Goal: Task Accomplishment & Management: Complete application form

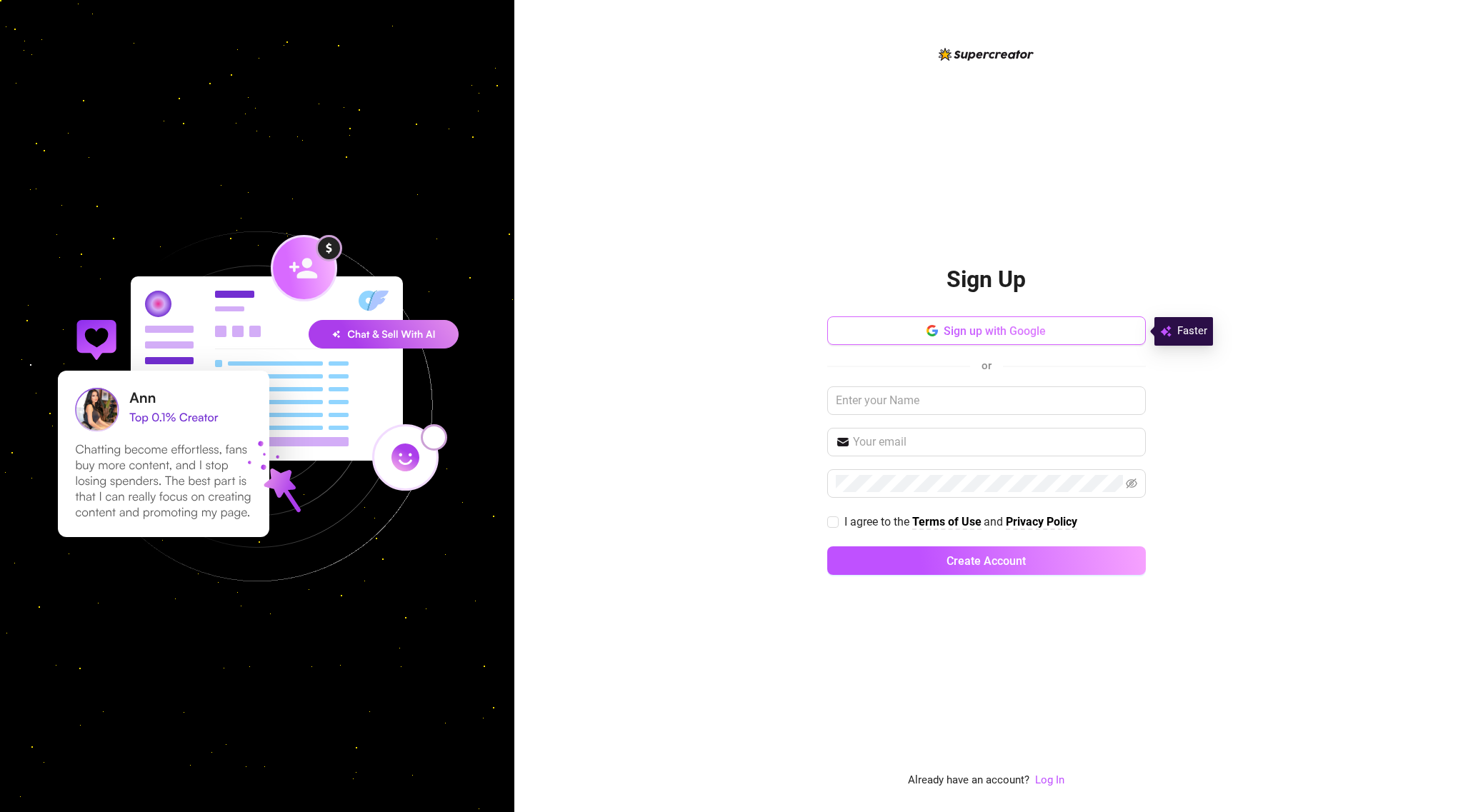
click at [984, 332] on span "Sign up with Google" at bounding box center [994, 331] width 102 height 13
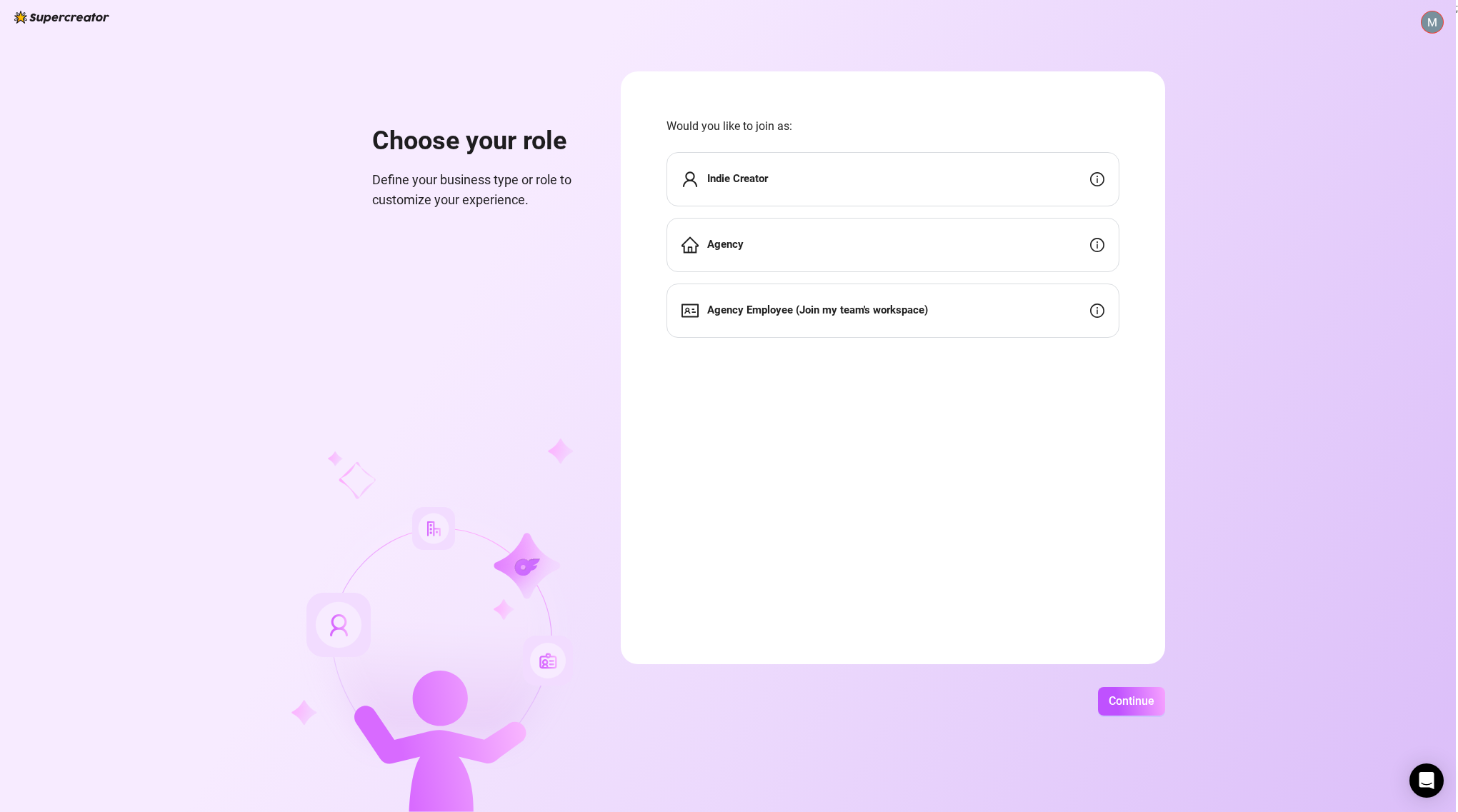
click at [799, 175] on div "Indie Creator" at bounding box center [893, 179] width 453 height 54
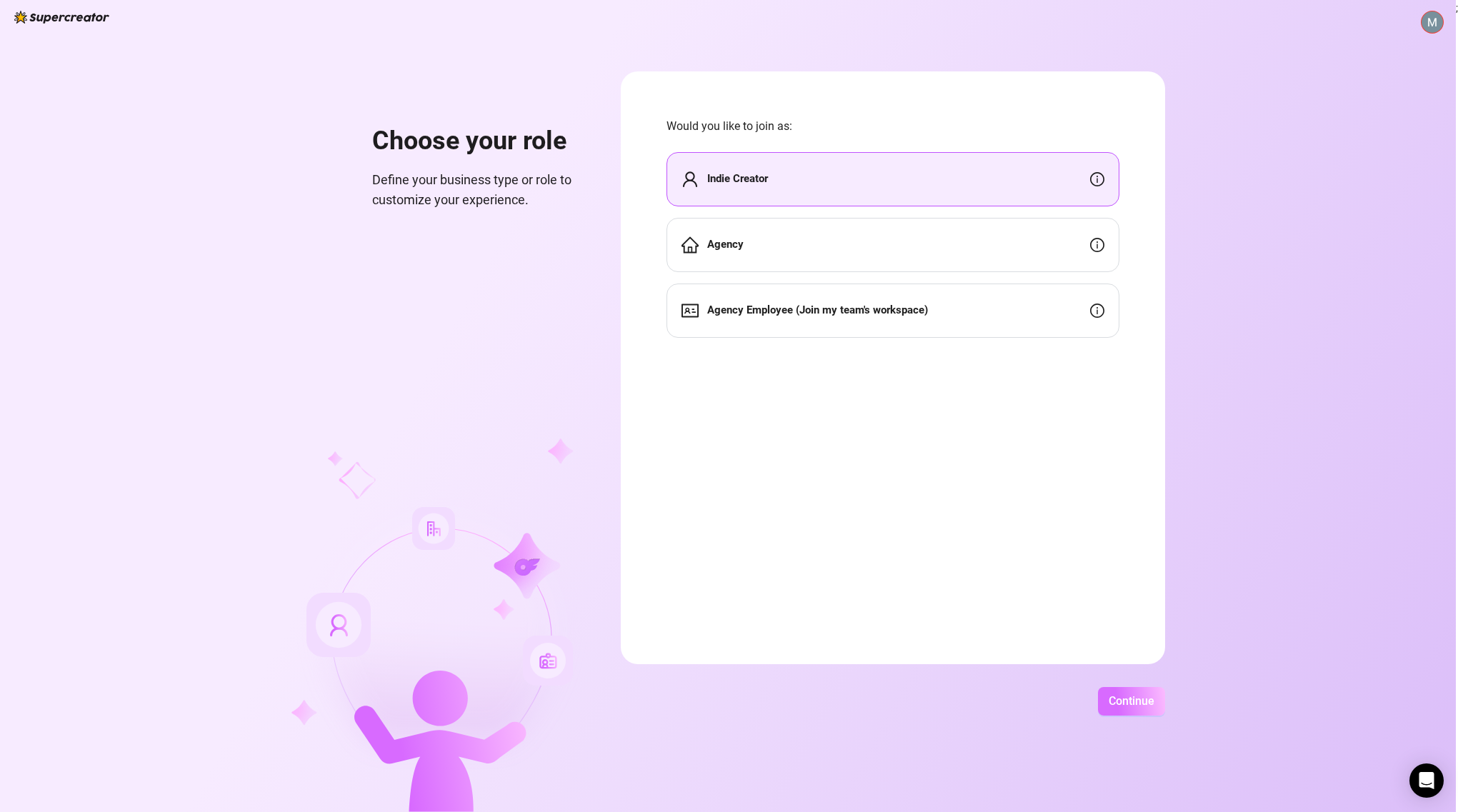
click at [1142, 704] on span "Continue" at bounding box center [1131, 701] width 46 height 13
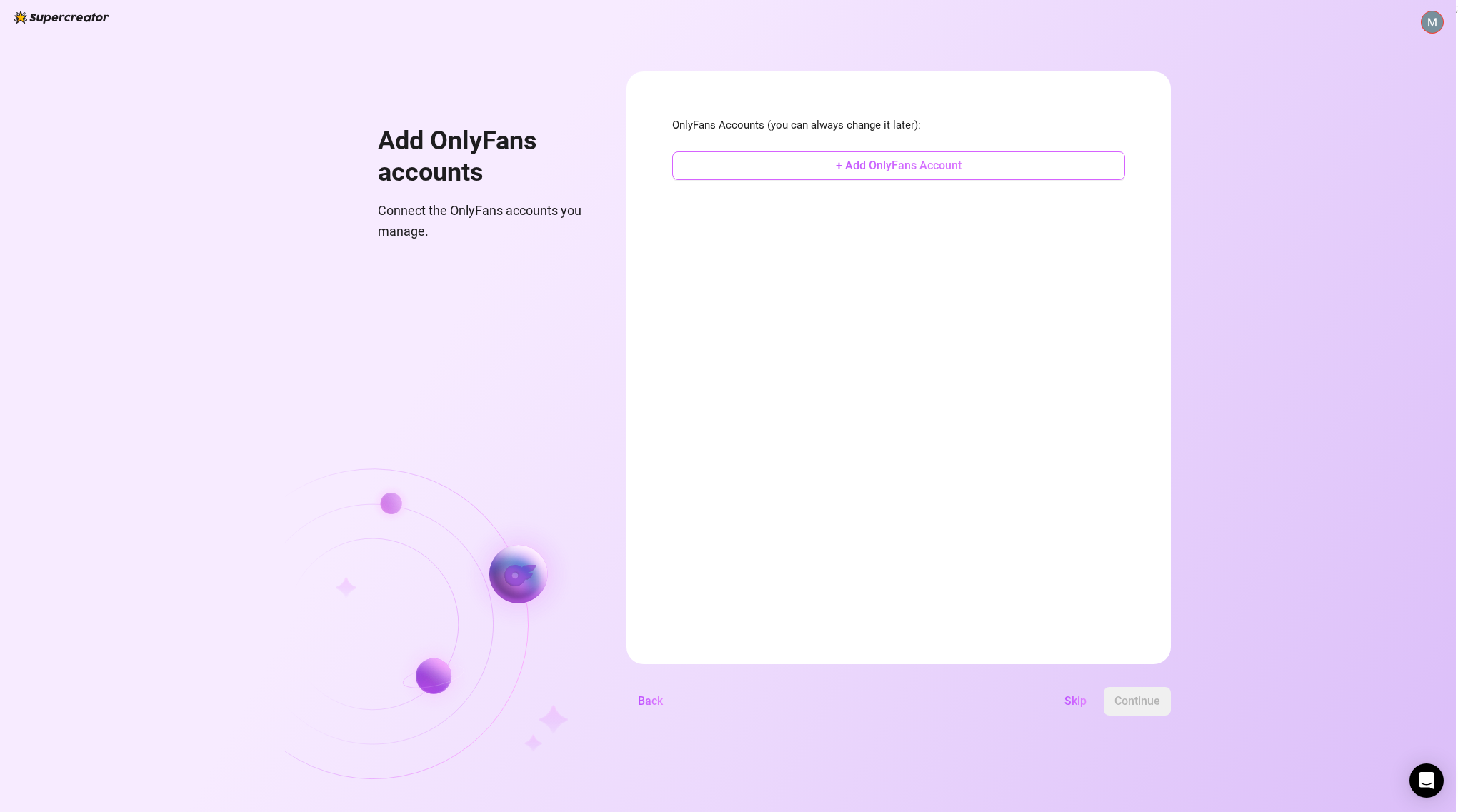
click at [893, 173] on button "+ Add OnlyFans Account" at bounding box center [898, 165] width 453 height 29
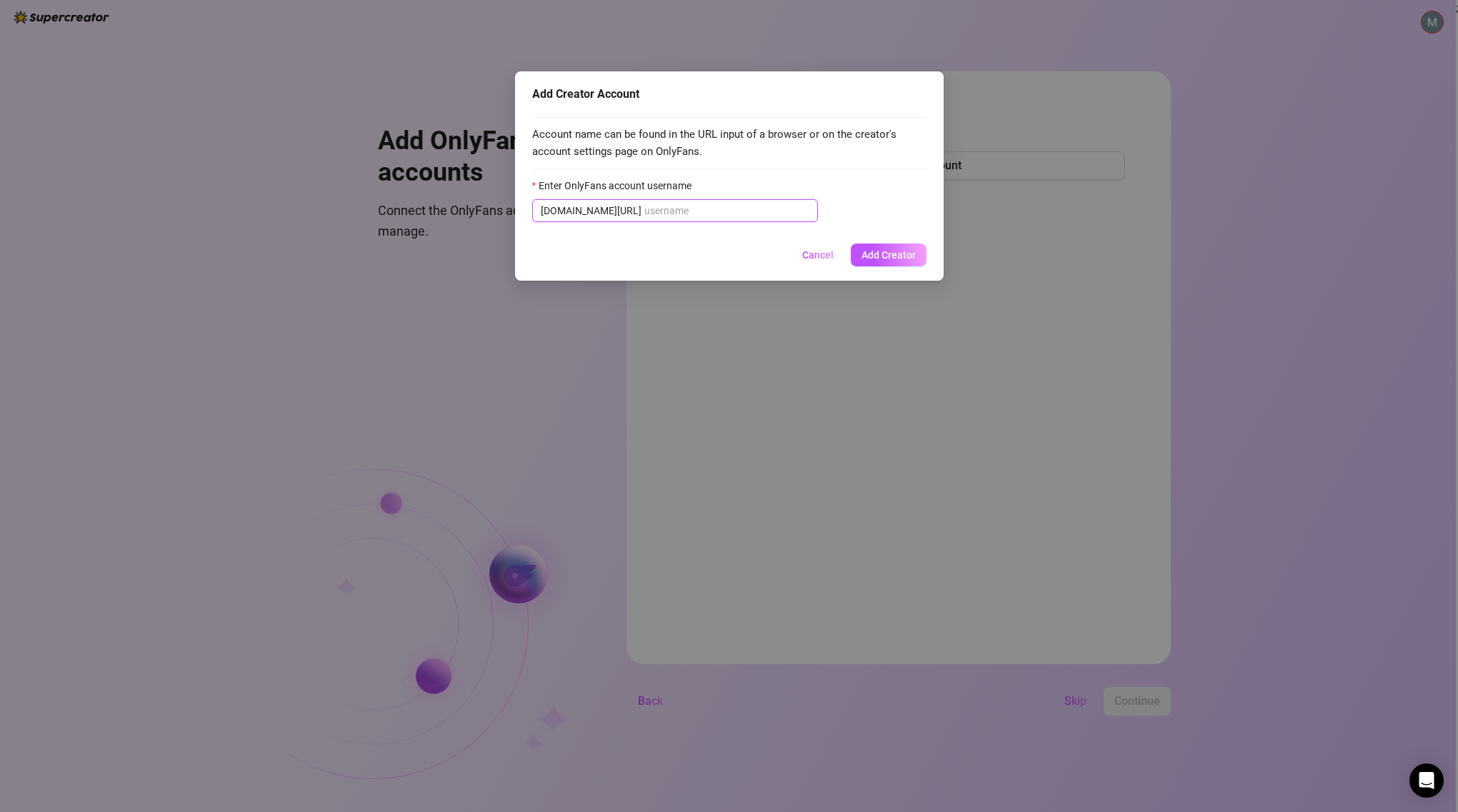
click at [645, 212] on input "Enter OnlyFans account username" at bounding box center [727, 210] width 165 height 15
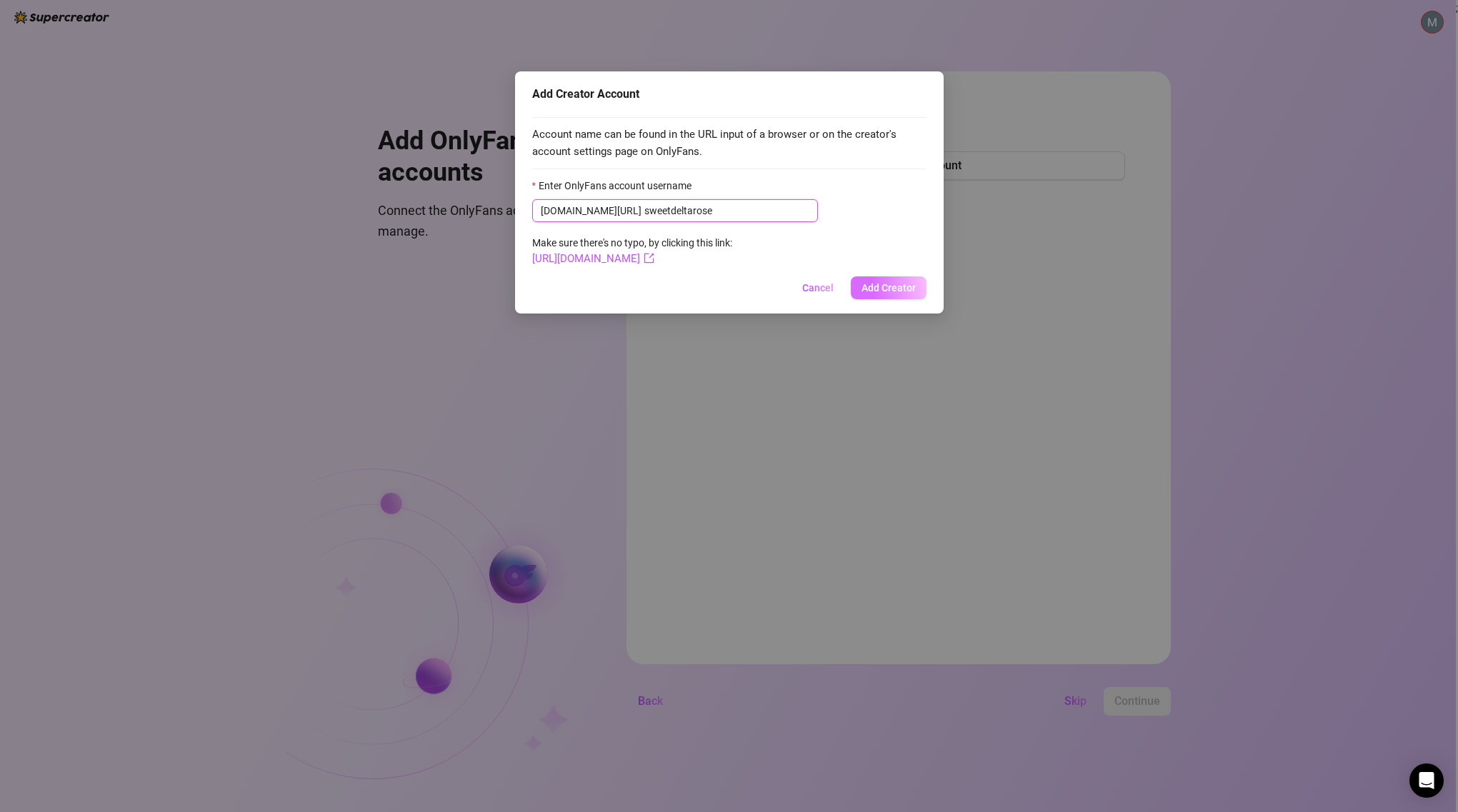
type input "sweetdeltarose"
click at [898, 289] on span "Add Creator" at bounding box center [888, 288] width 54 height 12
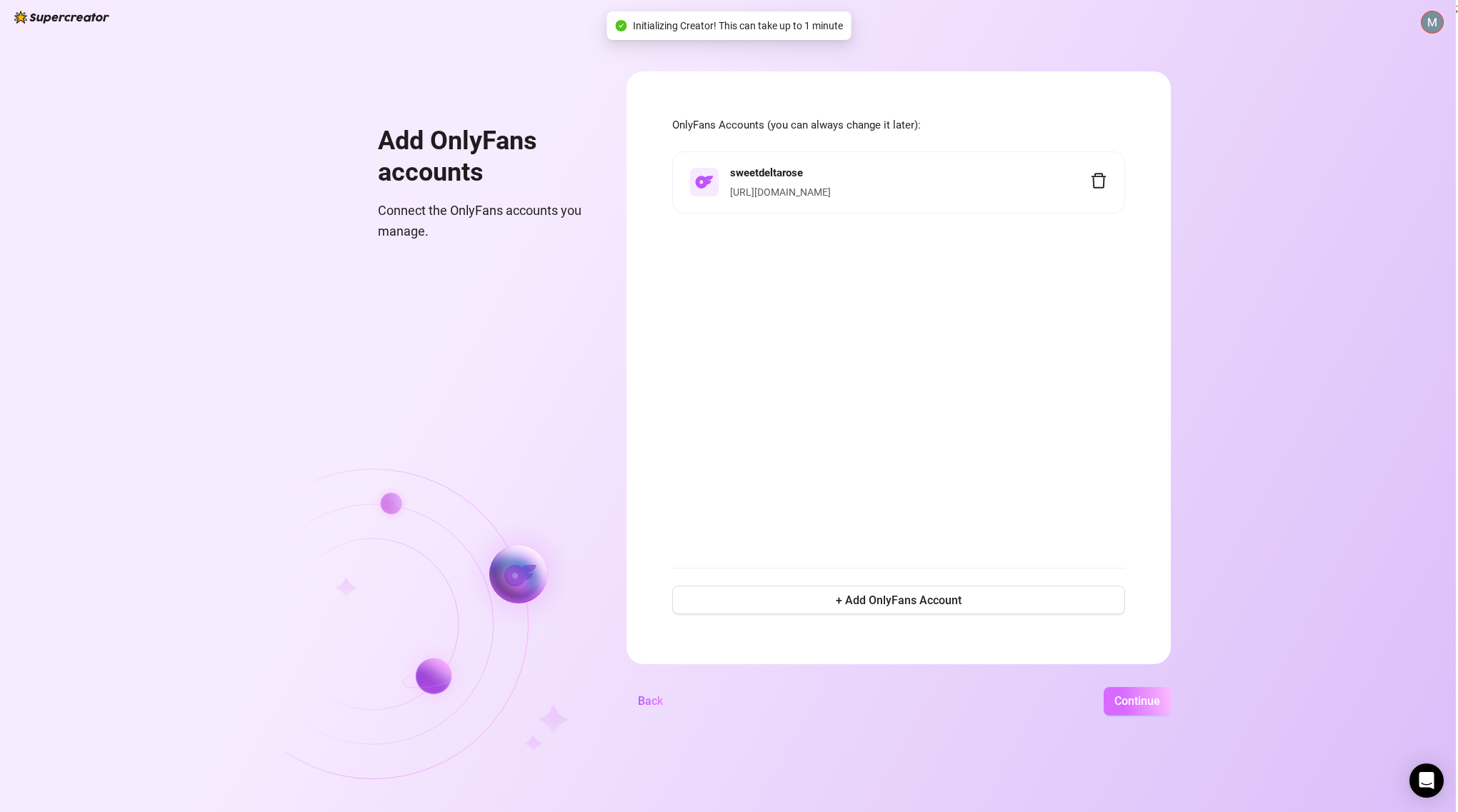
click at [1139, 697] on span "Continue" at bounding box center [1137, 701] width 46 height 13
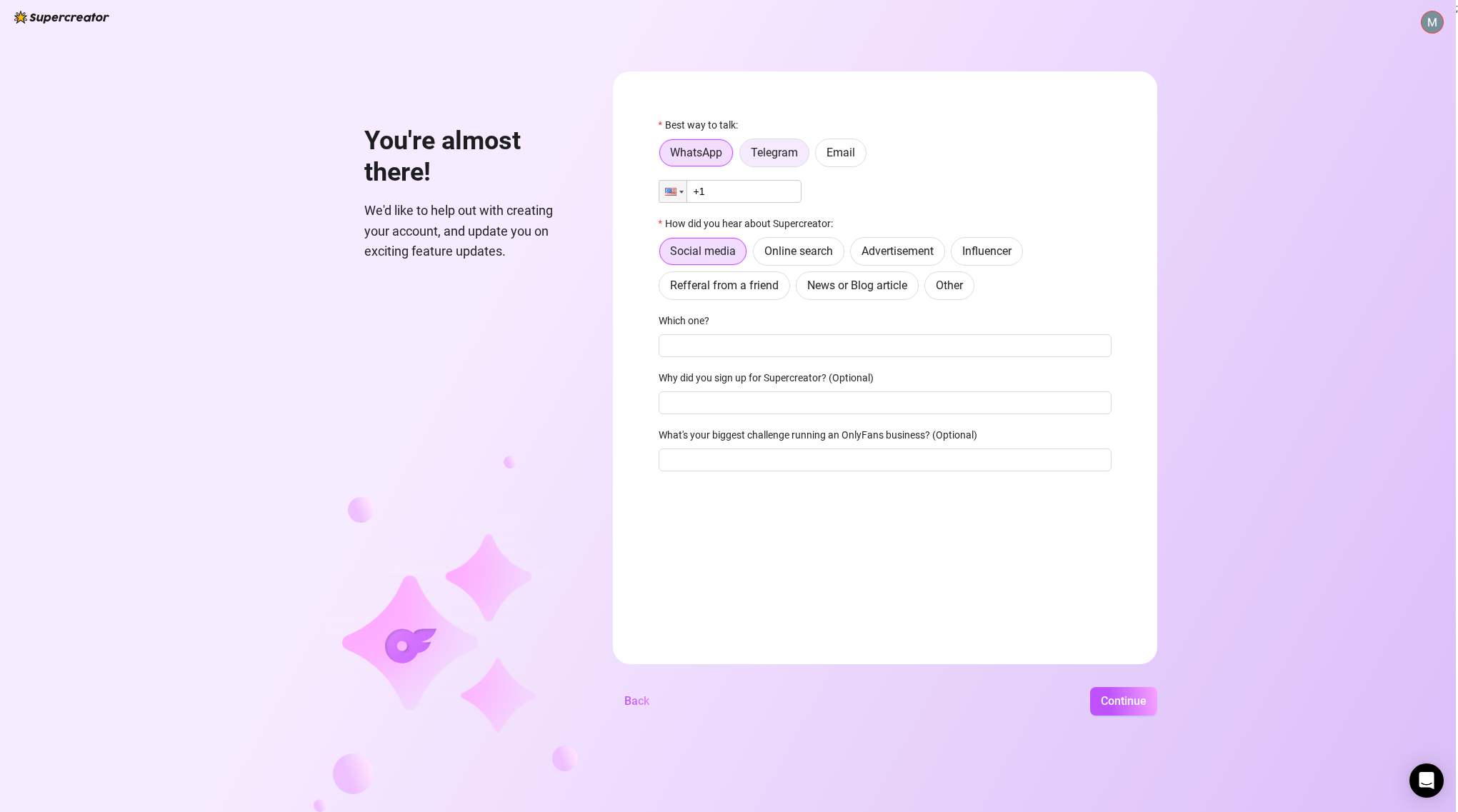
drag, startPoint x: 874, startPoint y: 156, endPoint x: 778, endPoint y: 151, distance: 96.1
click at [778, 151] on span "Telegram" at bounding box center [774, 152] width 47 height 13
click at [744, 156] on input "Telegram" at bounding box center [744, 156] width 0 height 0
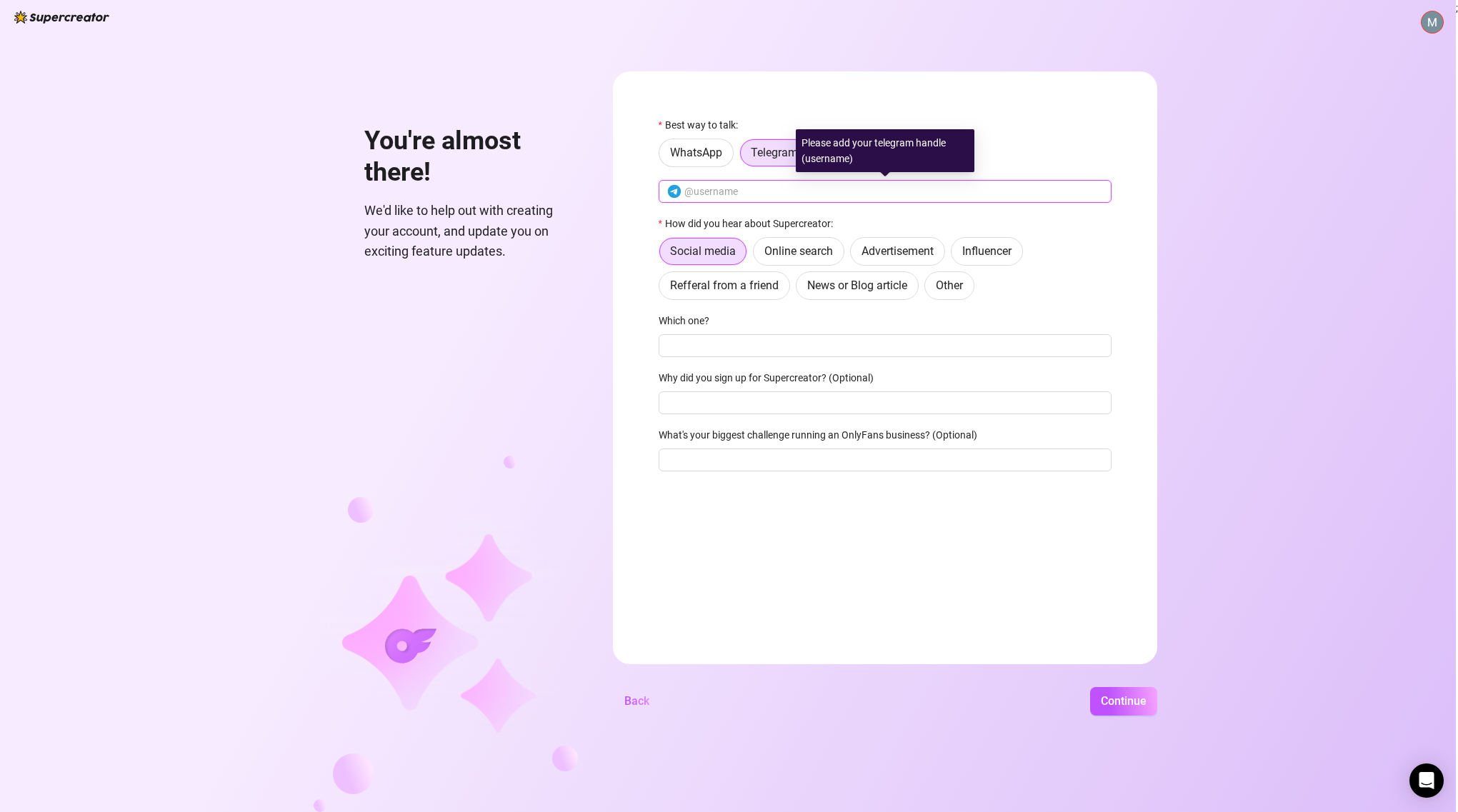
click at [783, 193] on input "text" at bounding box center [893, 191] width 418 height 15
type input "sweetdeltarose"
click at [1125, 691] on button "Continue" at bounding box center [1123, 701] width 67 height 29
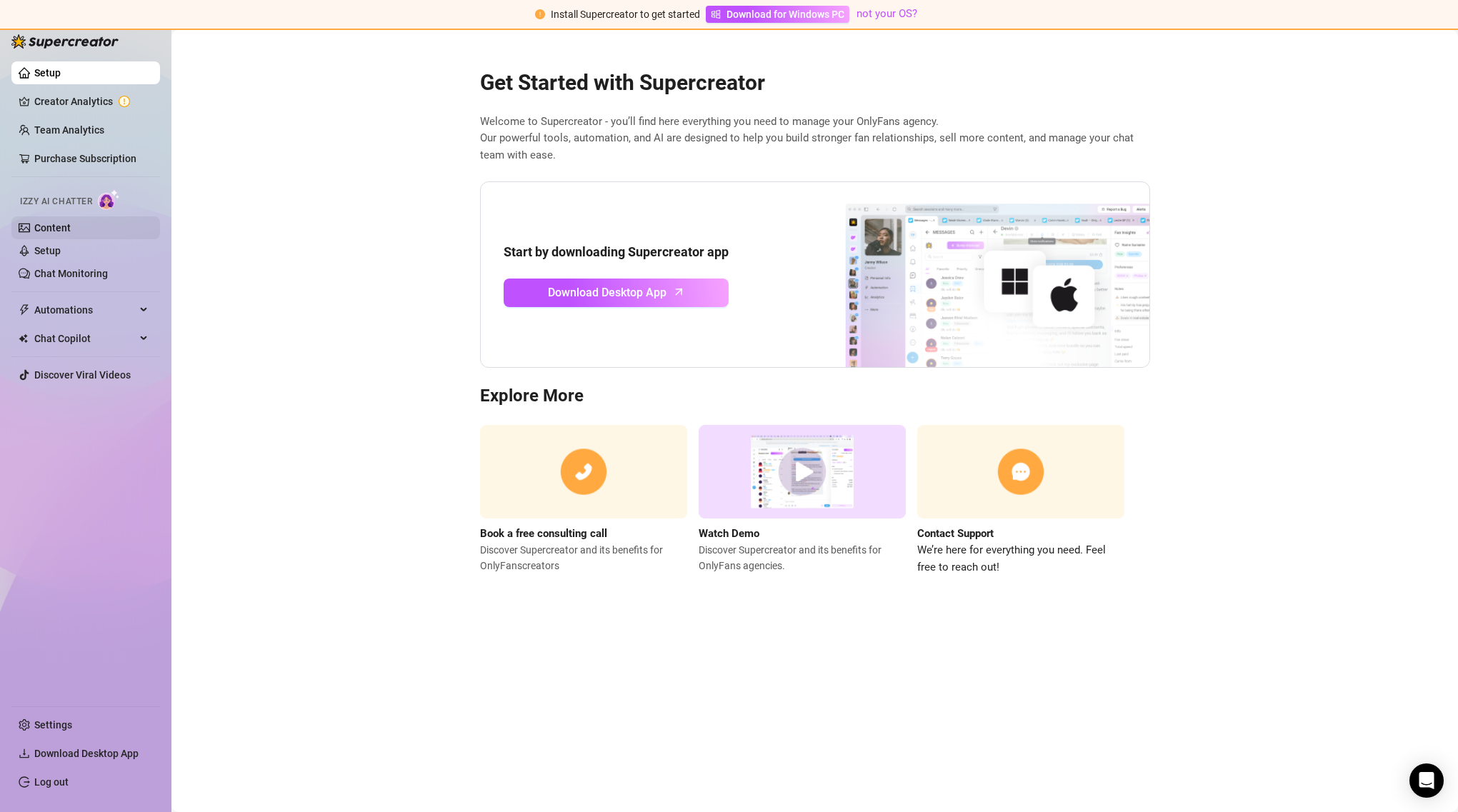
click at [70, 225] on link "Content" at bounding box center [53, 228] width 37 height 12
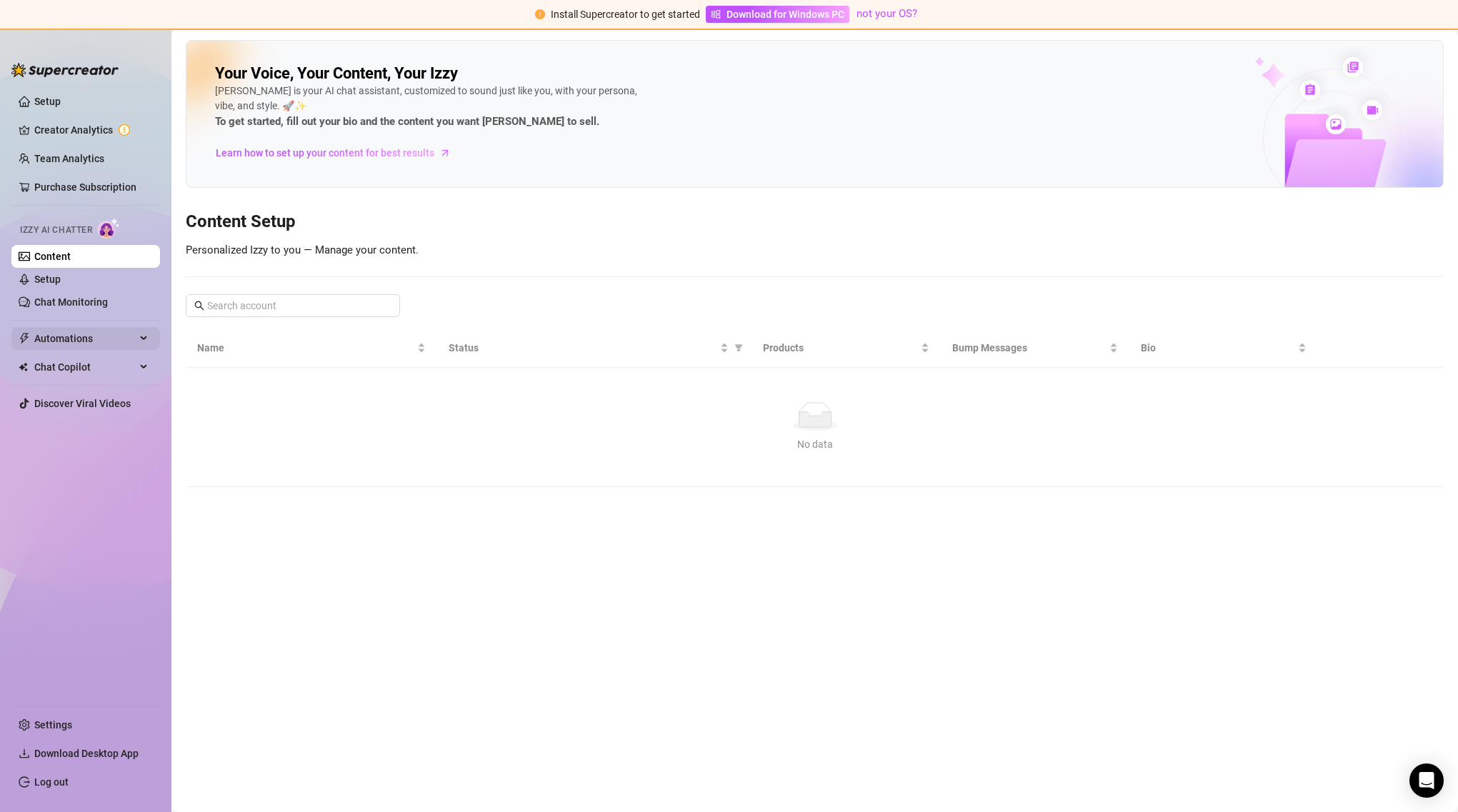
click at [122, 343] on span "Automations" at bounding box center [85, 338] width 101 height 23
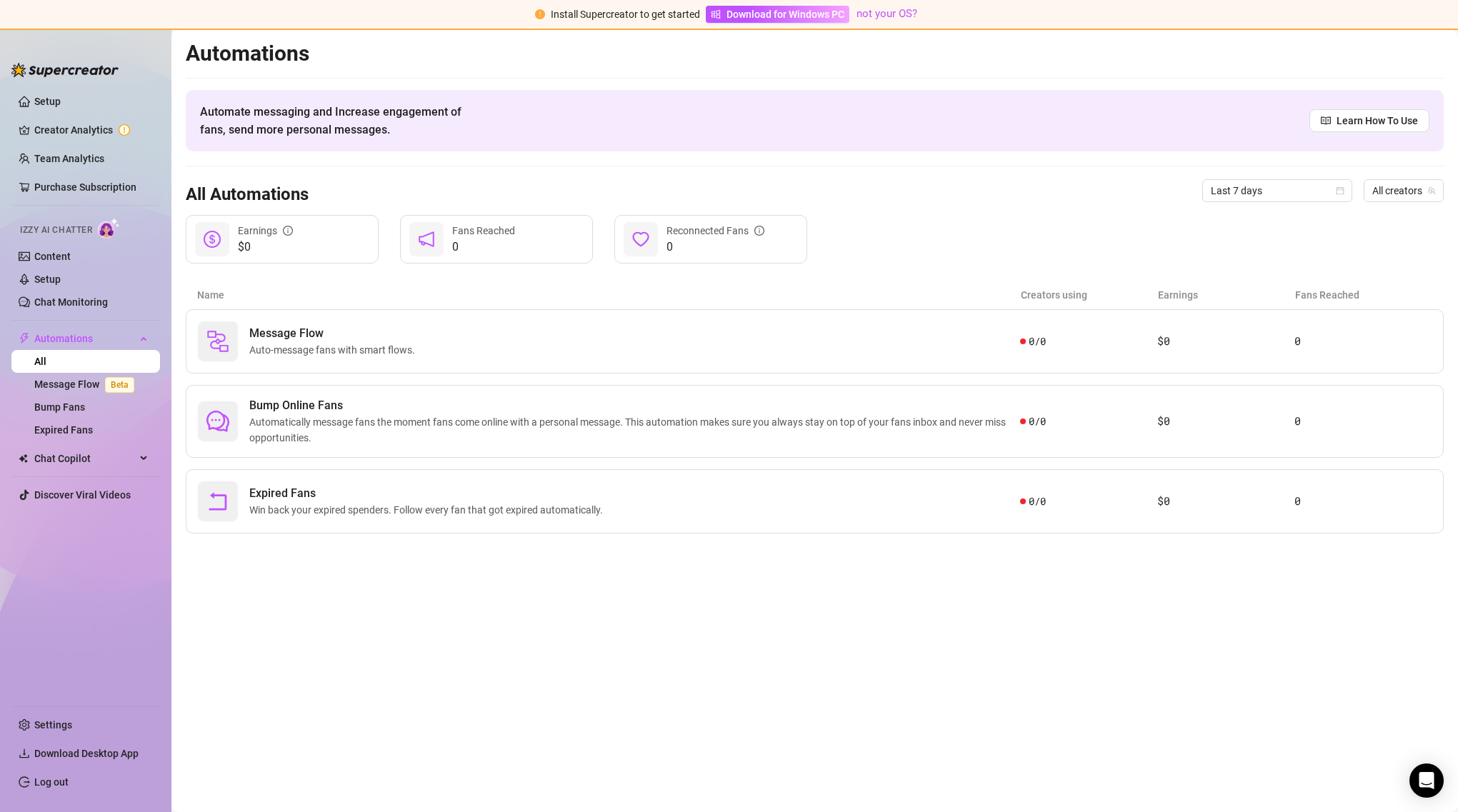
click at [92, 624] on ul "Setup Creator Analytics Team Analytics Purchase Subscription Izzy AI Chatter Co…" at bounding box center [86, 392] width 148 height 616
click at [38, 106] on link "Setup" at bounding box center [48, 101] width 26 height 12
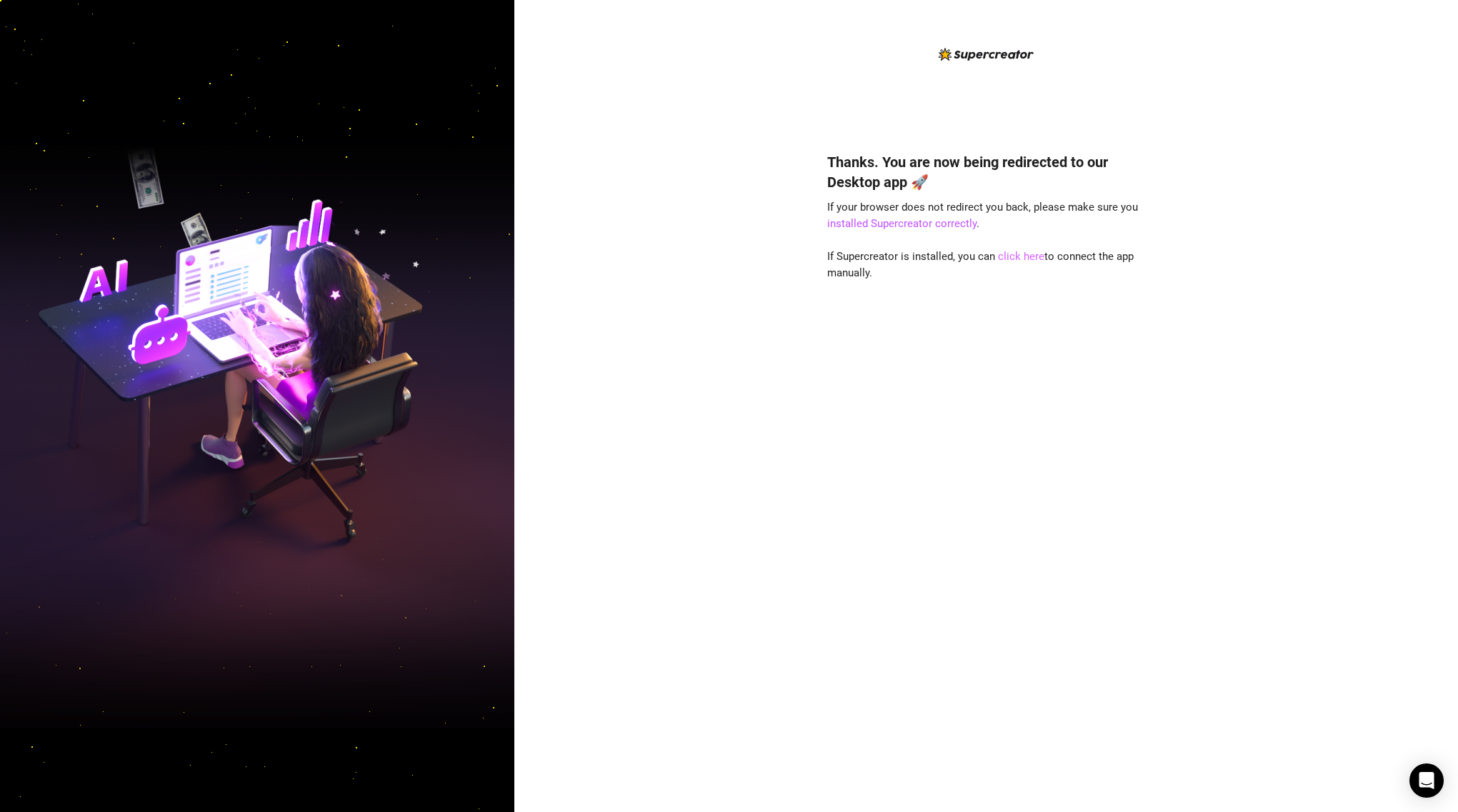
click at [1022, 260] on link "click here" at bounding box center [1020, 256] width 46 height 13
